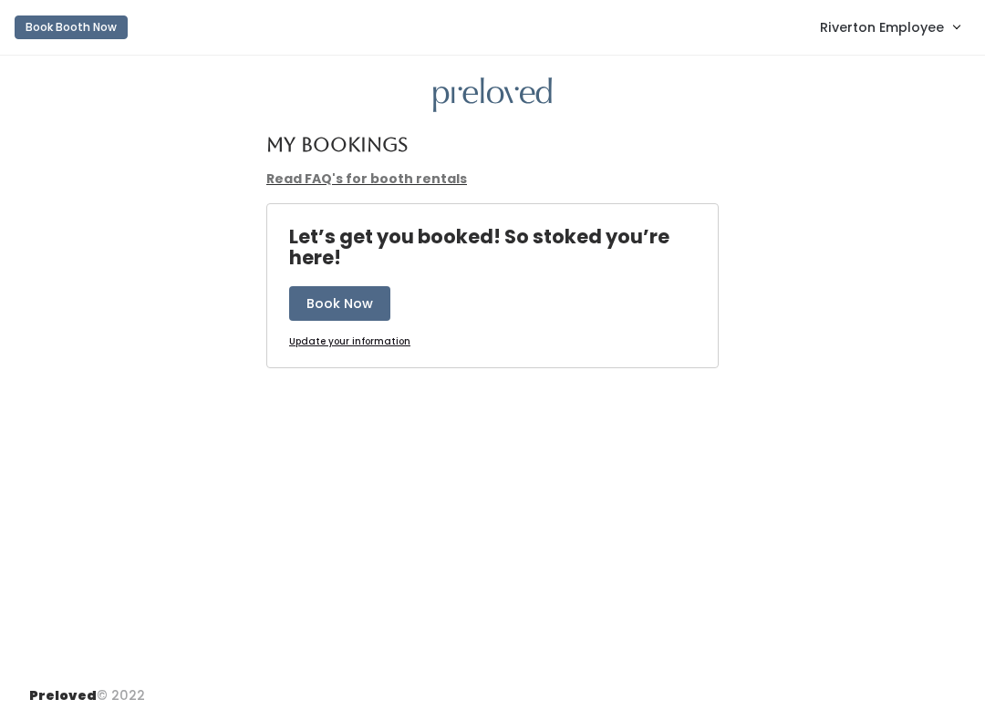
click at [935, 39] on link "Riverton Employee" at bounding box center [889, 26] width 176 height 39
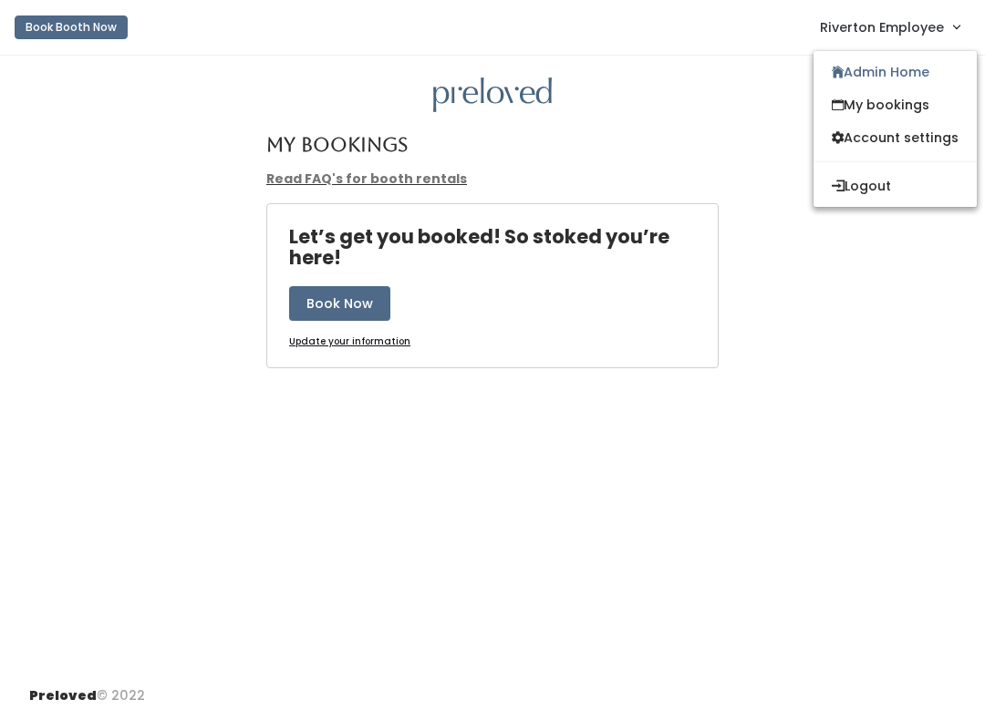
click at [909, 110] on link "My bookings" at bounding box center [894, 104] width 163 height 33
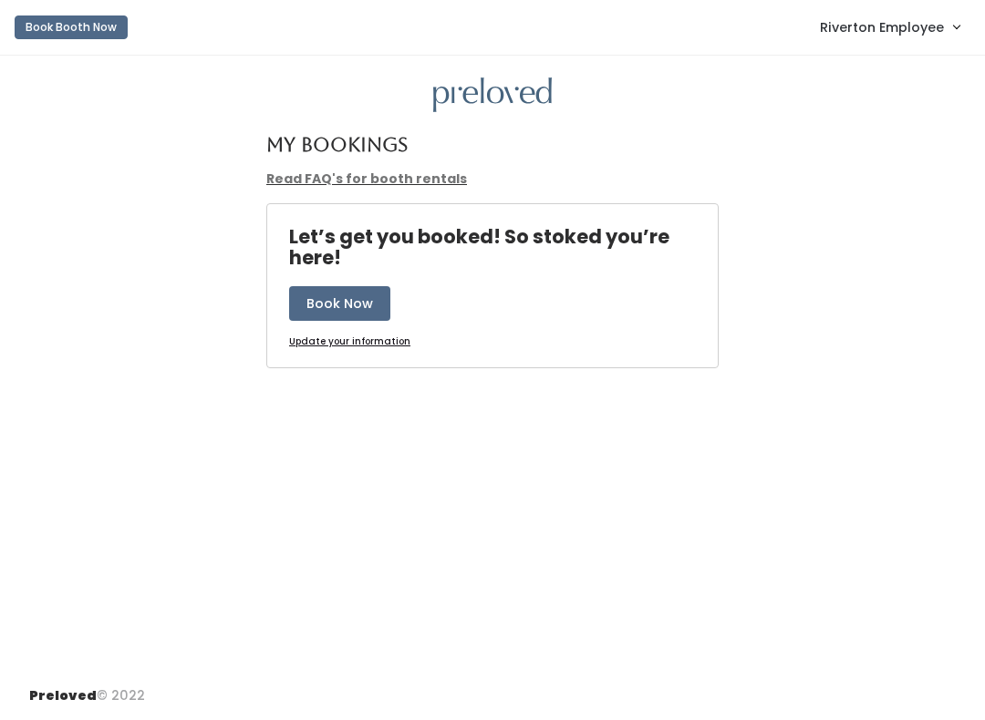
click at [895, 10] on link "Riverton Employee" at bounding box center [889, 26] width 176 height 39
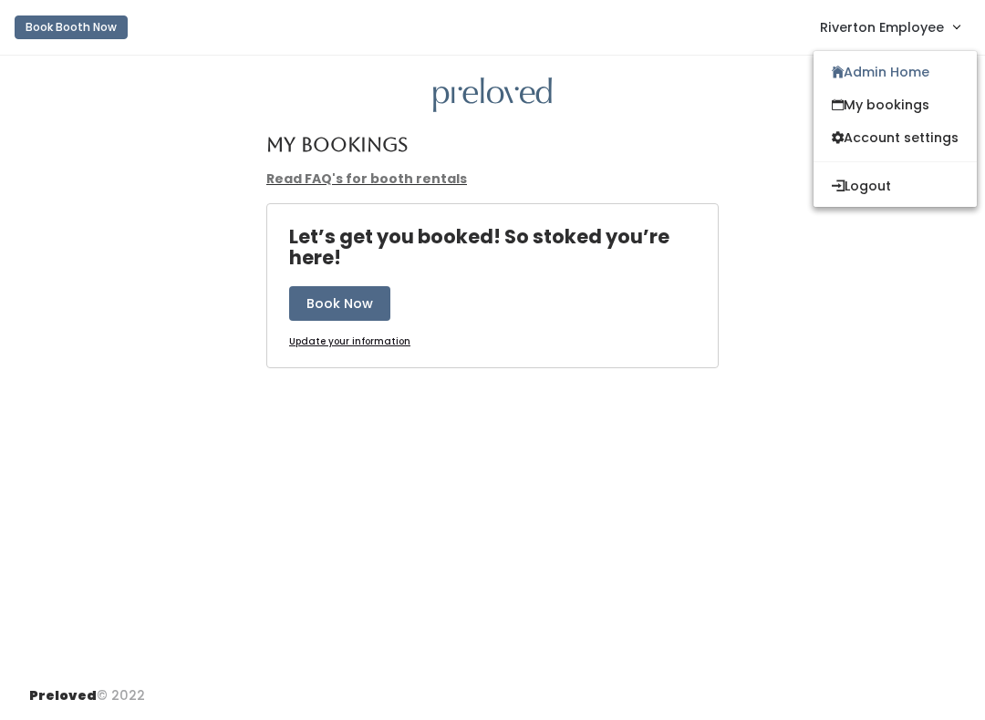
click at [886, 103] on link "My bookings" at bounding box center [894, 104] width 163 height 33
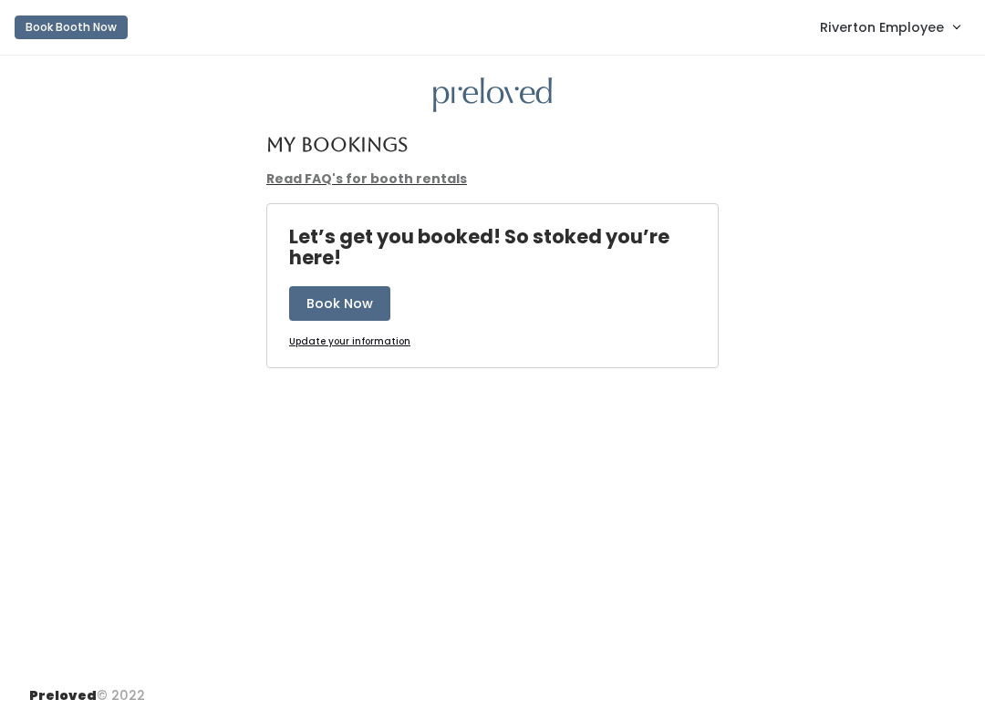
click at [900, 14] on link "Riverton Employee" at bounding box center [889, 26] width 176 height 39
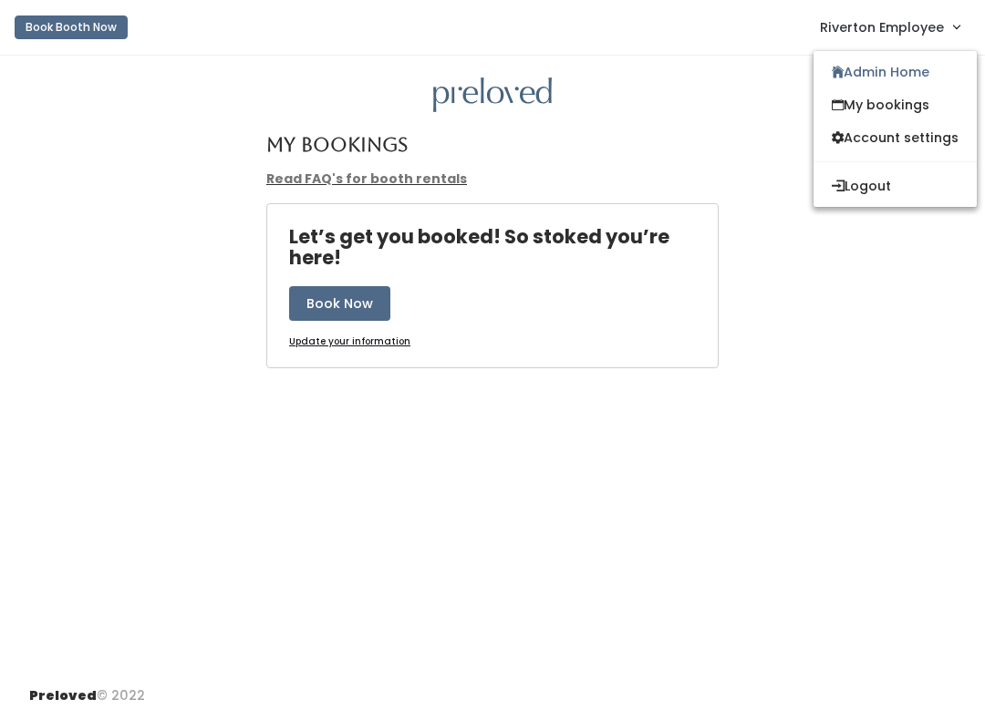
click at [885, 74] on link "Admin Home" at bounding box center [894, 72] width 163 height 33
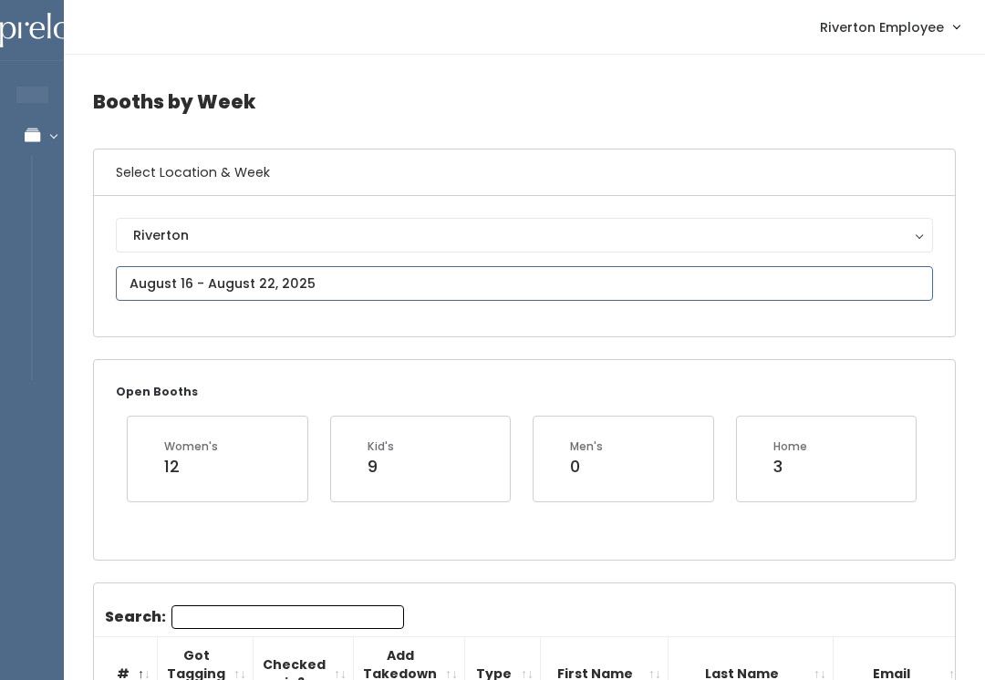
click at [175, 282] on input "text" at bounding box center [524, 283] width 817 height 35
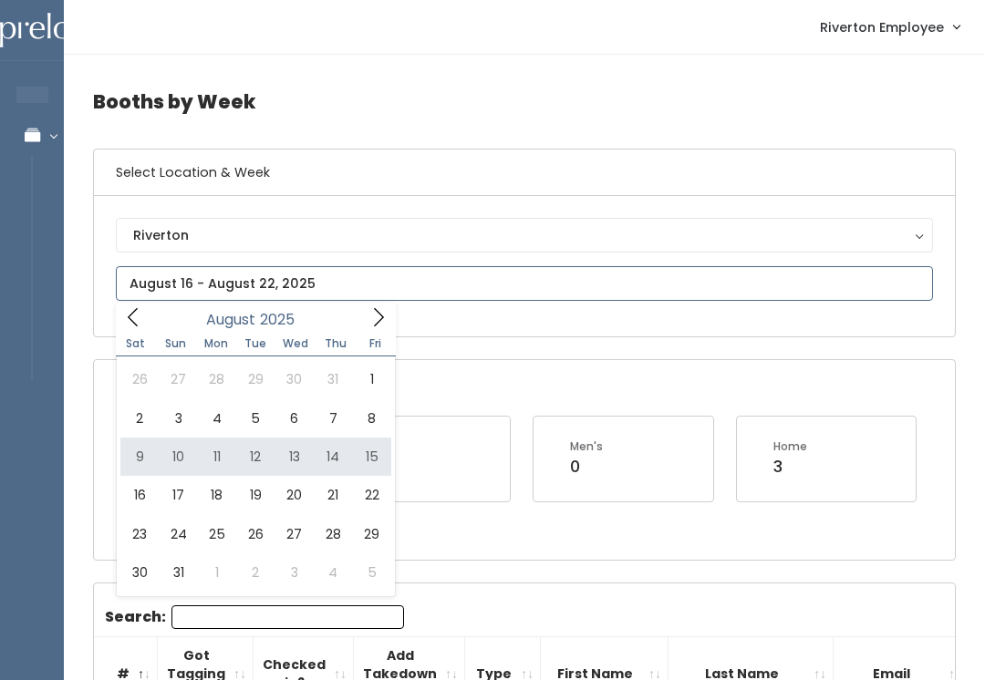
type input "August 9 to August 15"
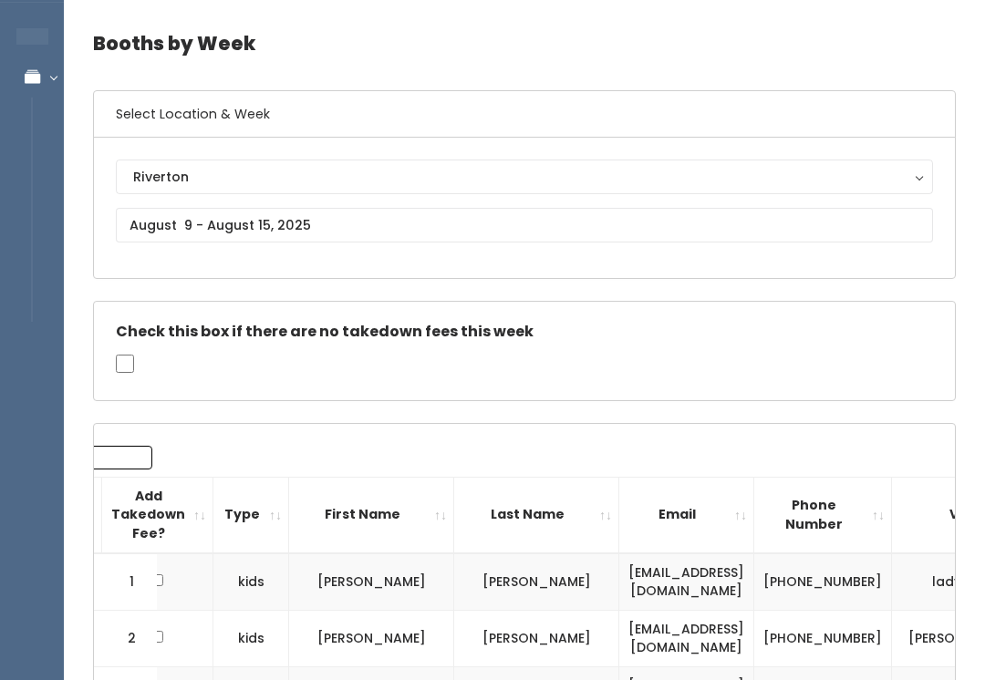
scroll to position [53, 0]
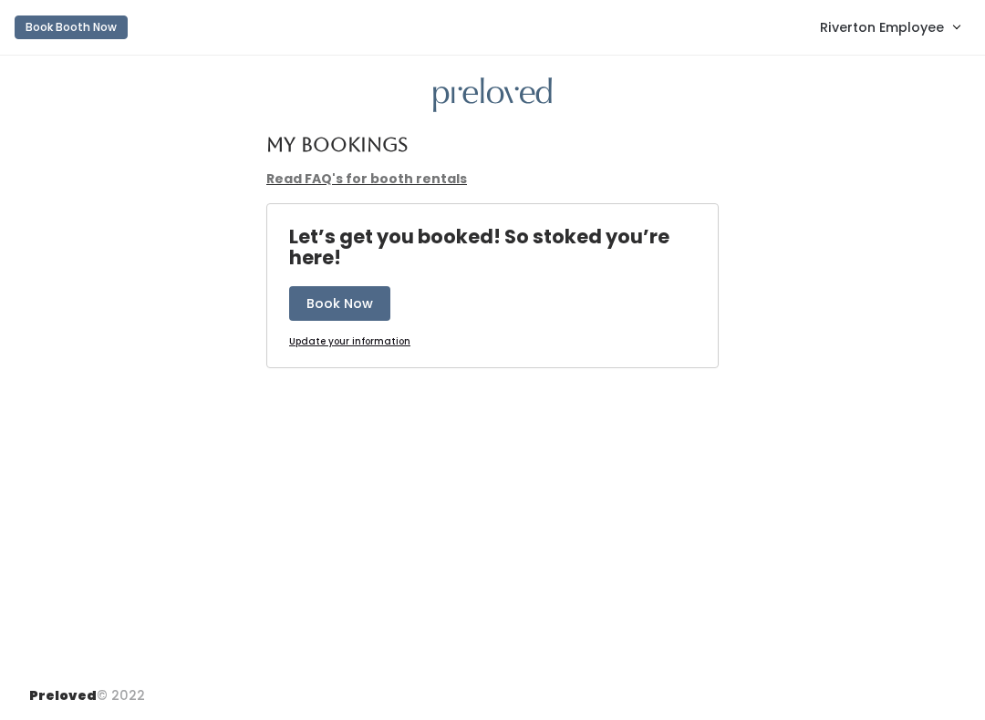
click at [898, 3] on nav "Book Booth Now Riverton Employee Admin Home My bookings Account settings Logout" at bounding box center [492, 28] width 985 height 56
click at [933, 32] on span "Riverton Employee" at bounding box center [882, 27] width 124 height 20
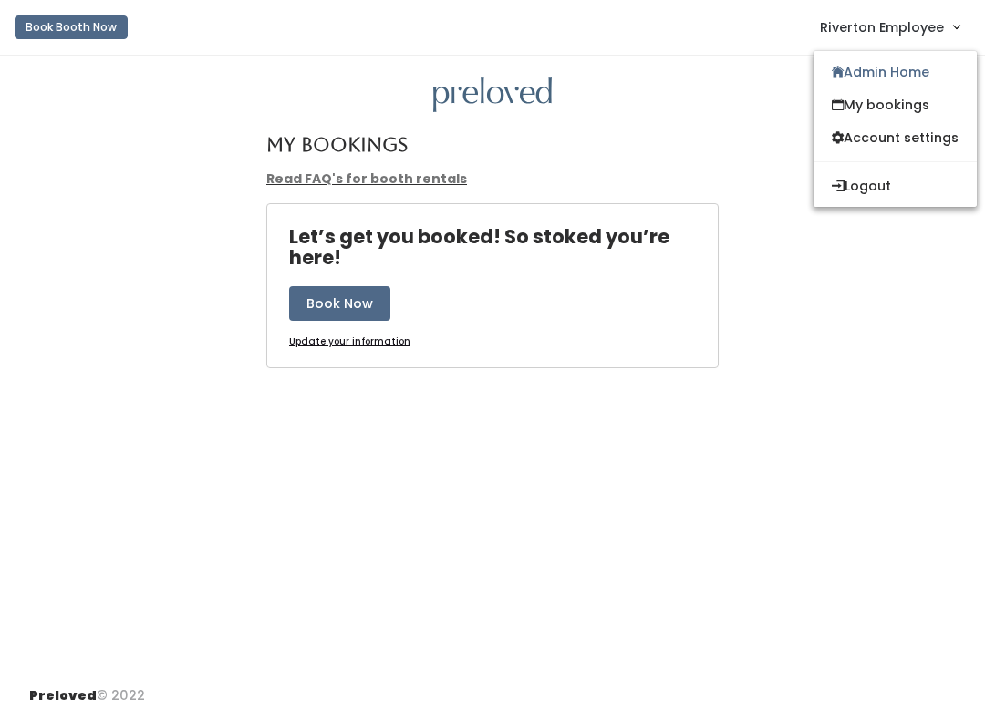
click at [890, 78] on link "Admin Home" at bounding box center [894, 72] width 163 height 33
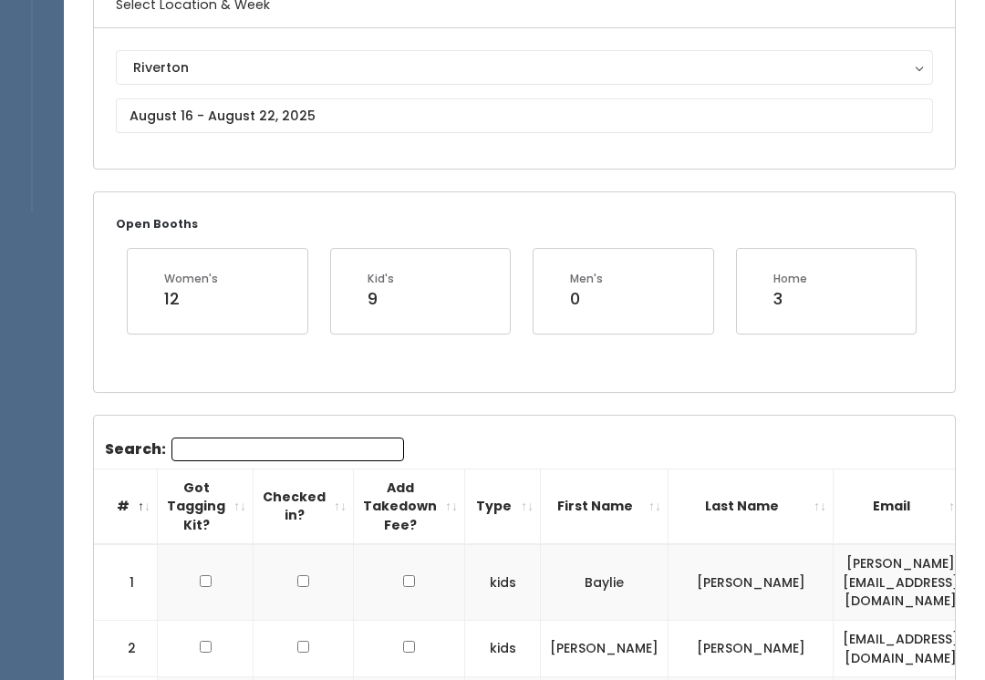
scroll to position [173, 0]
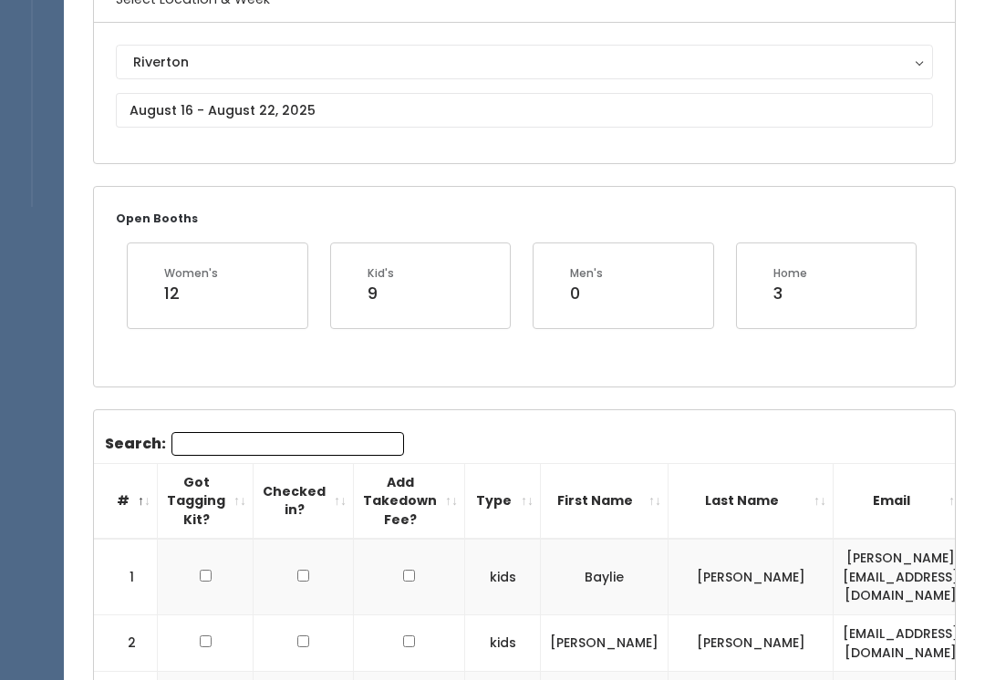
click at [194, 79] on button "Riverton" at bounding box center [524, 62] width 817 height 35
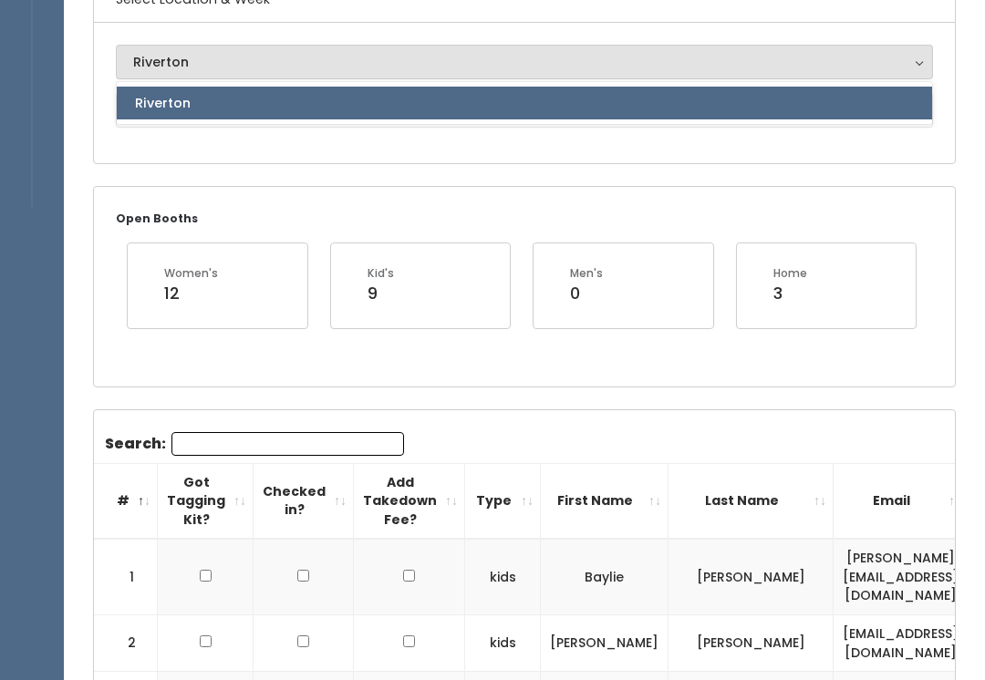
click at [293, 186] on div "Open Booths Women's 12 Kid's 9 Men's 0 Home 3" at bounding box center [524, 286] width 862 height 201
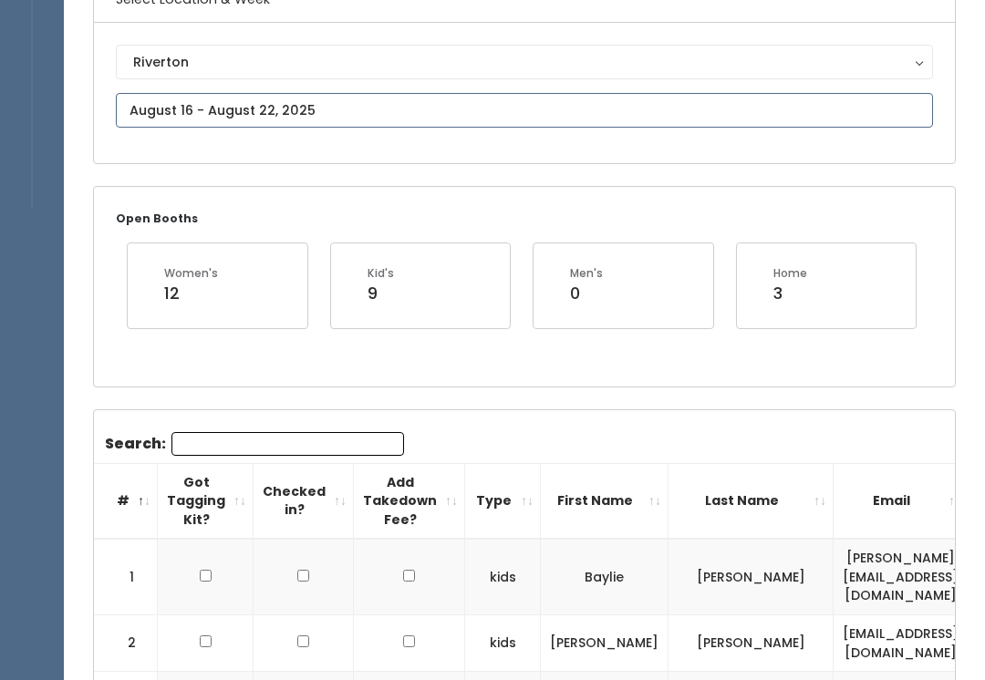
click at [245, 109] on input "text" at bounding box center [524, 110] width 817 height 35
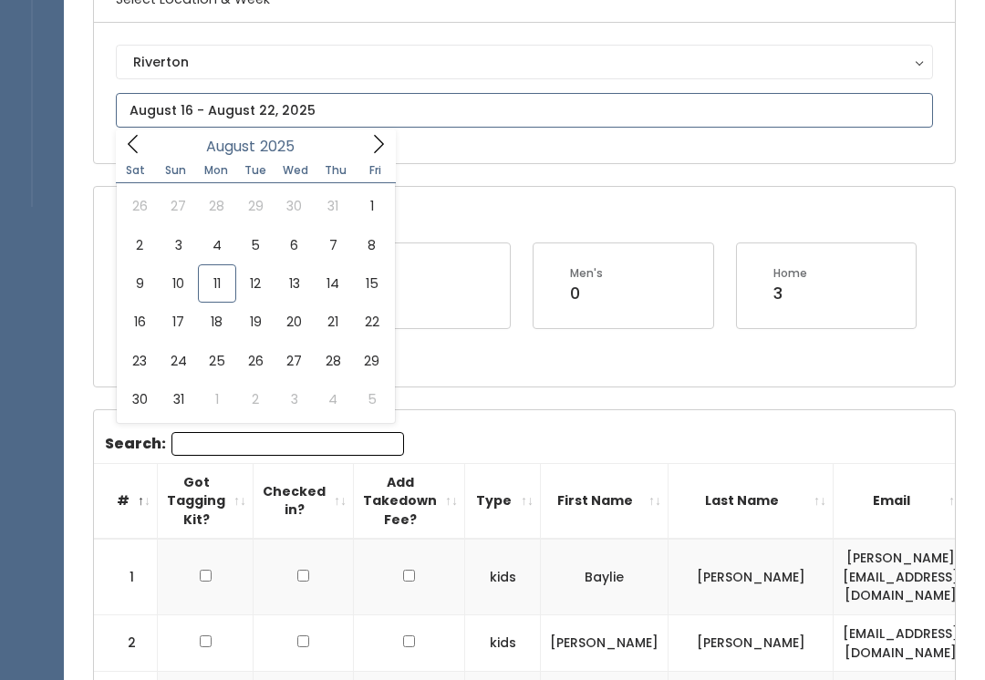
type input "August 9 to August 15"
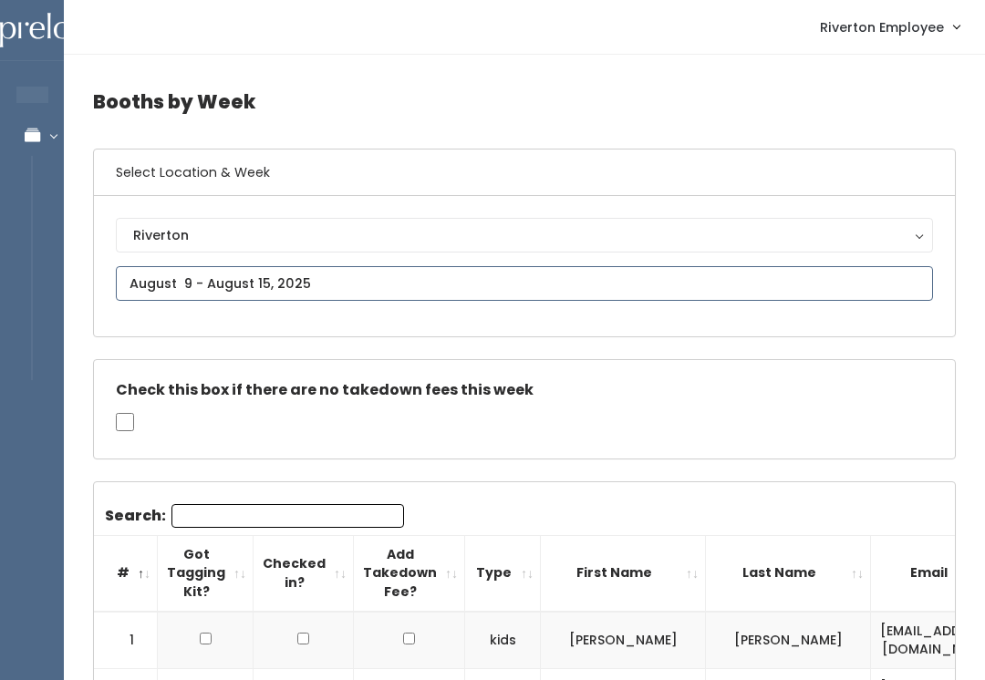
click at [384, 275] on input "text" at bounding box center [524, 283] width 817 height 35
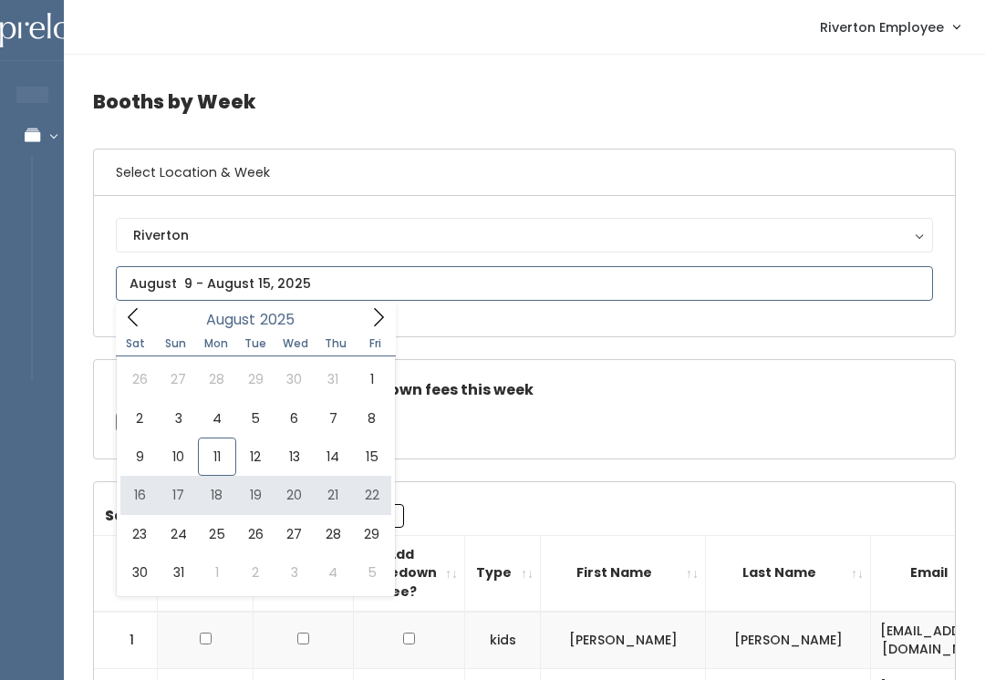
type input "August 16 to August 22"
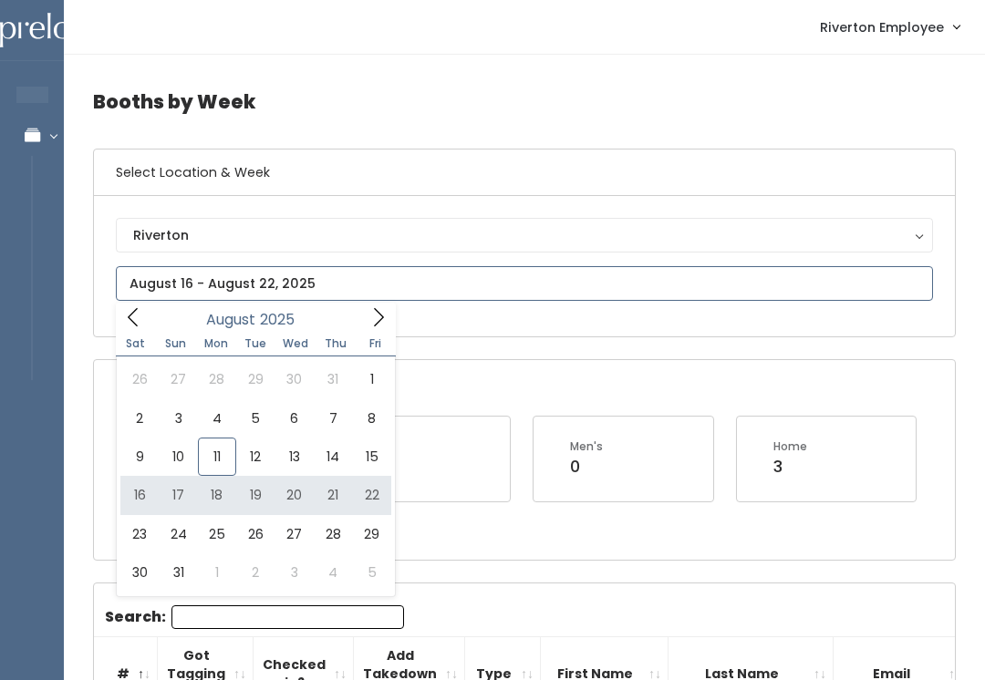
type input "August 16 to August 22"
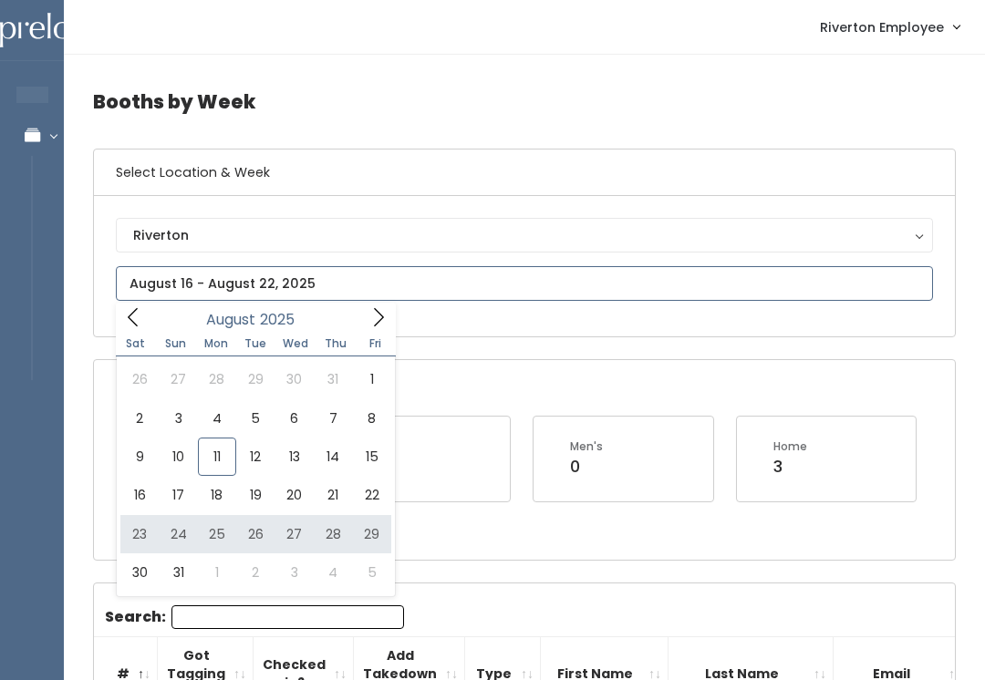
type input "August 23 to August 29"
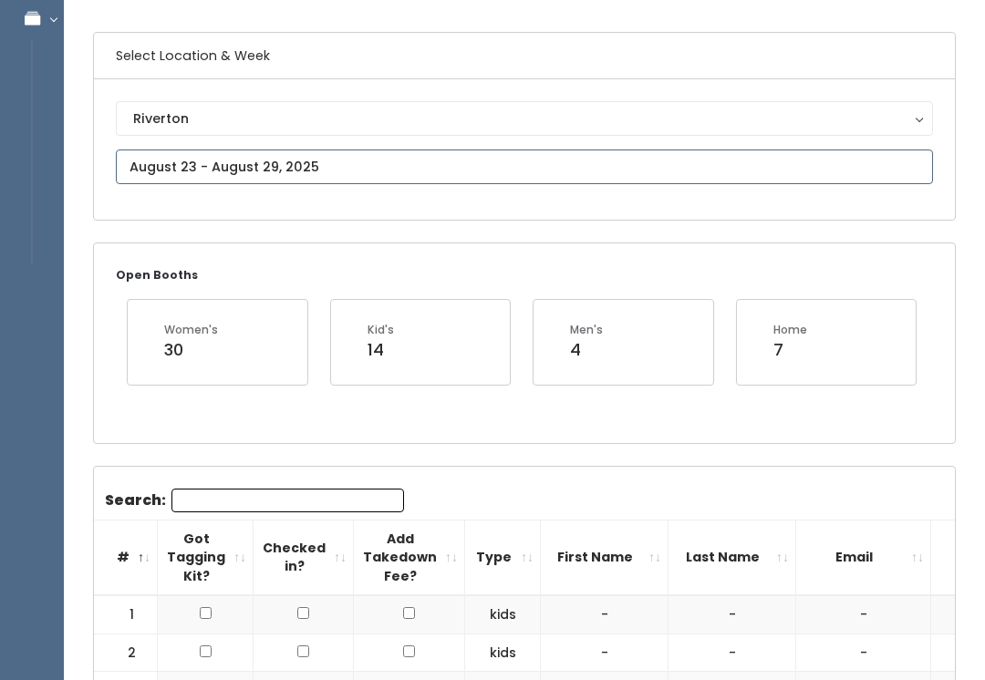
click at [389, 167] on input "text" at bounding box center [524, 167] width 817 height 35
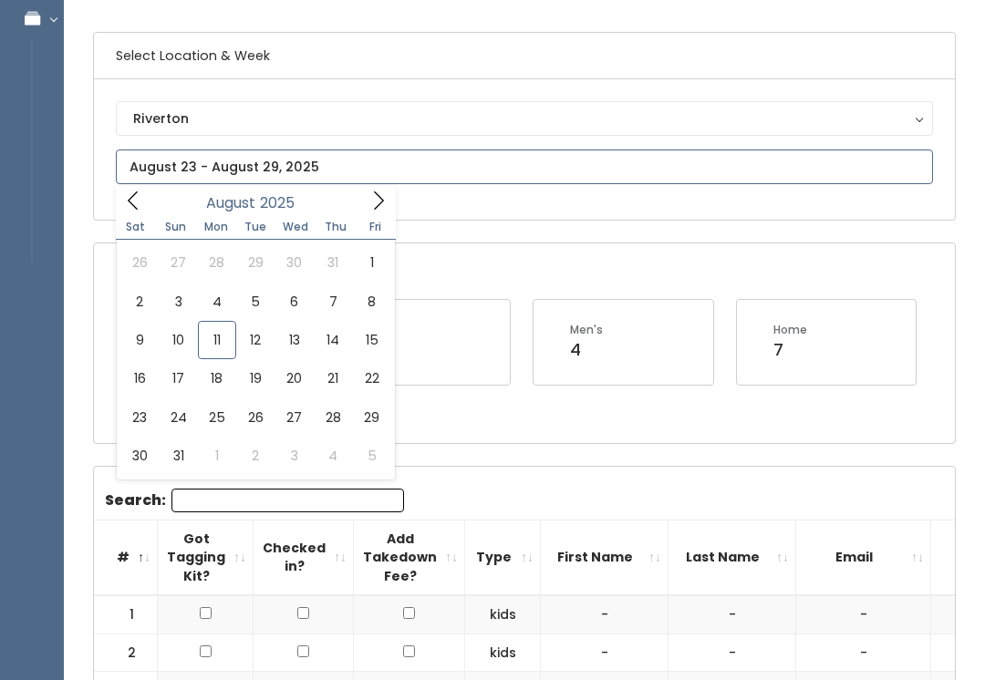
scroll to position [117, 0]
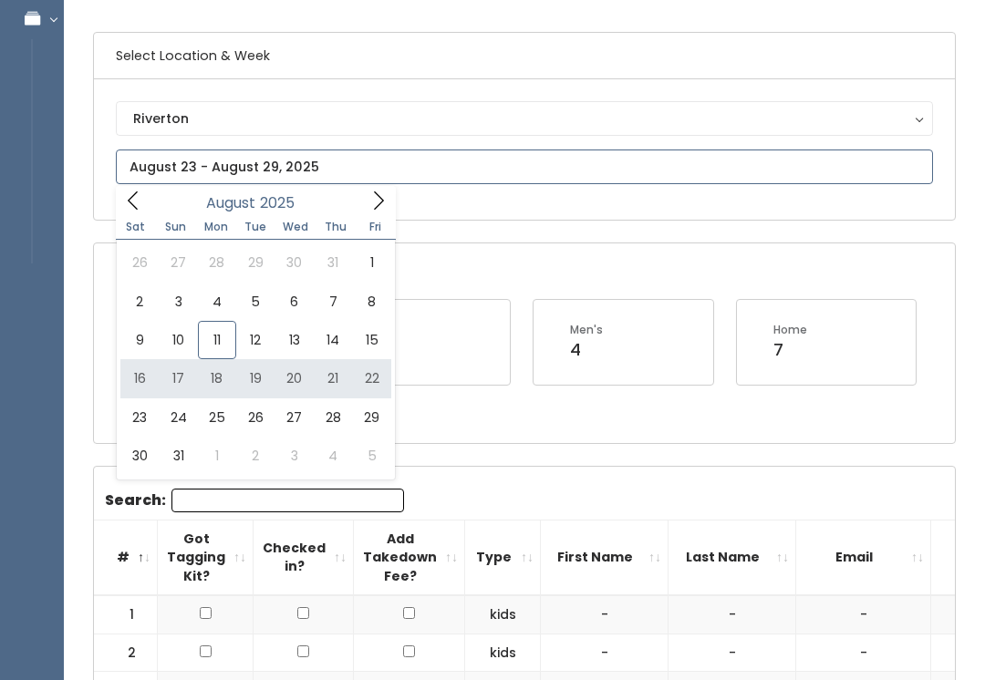
type input "August 16 to August 22"
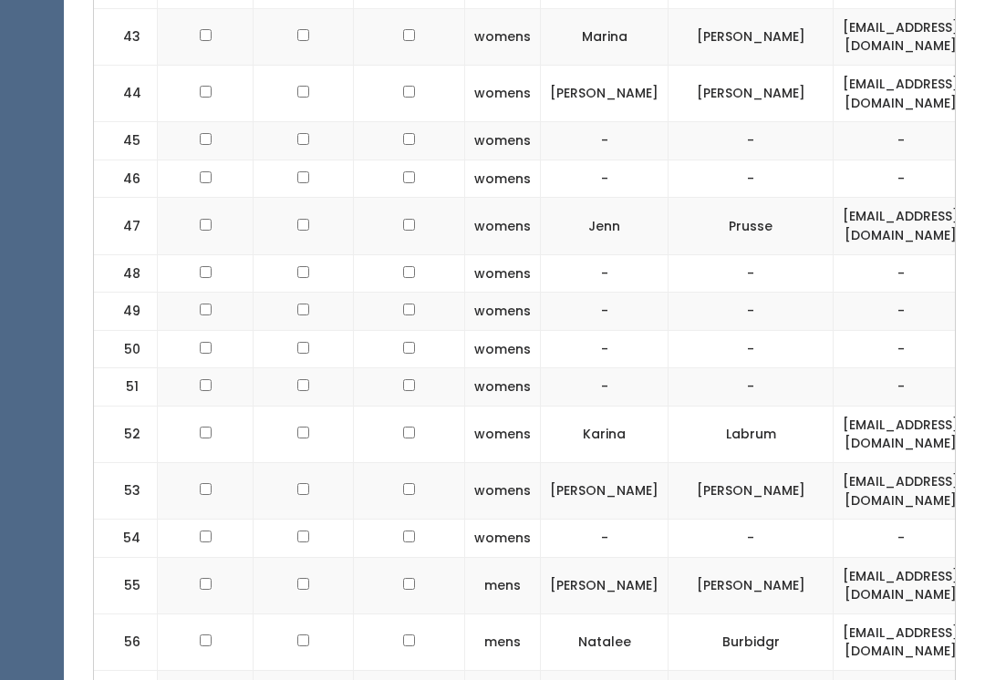
scroll to position [3084, 0]
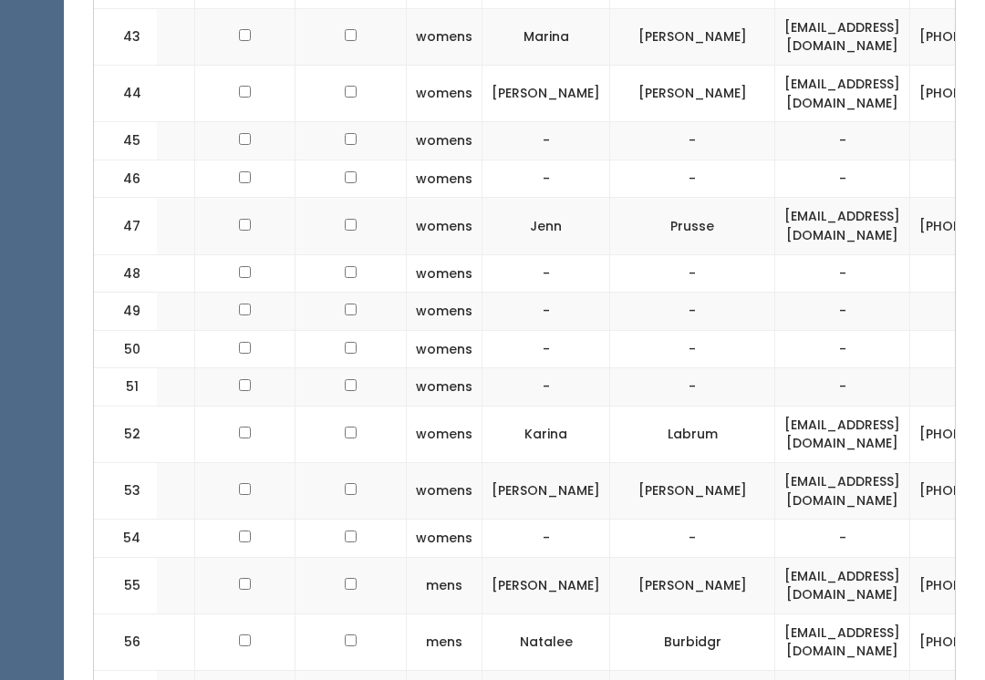
scroll to position [0, 59]
